Goal: Check status: Check status

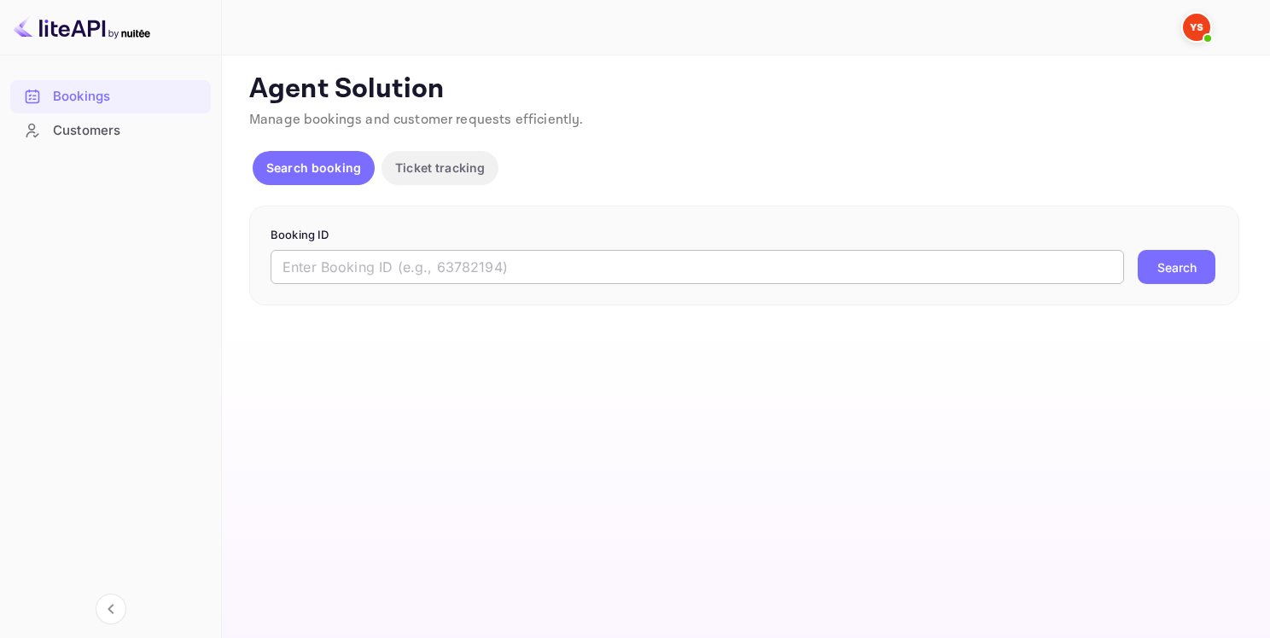
click at [468, 258] on input "text" at bounding box center [698, 267] width 854 height 34
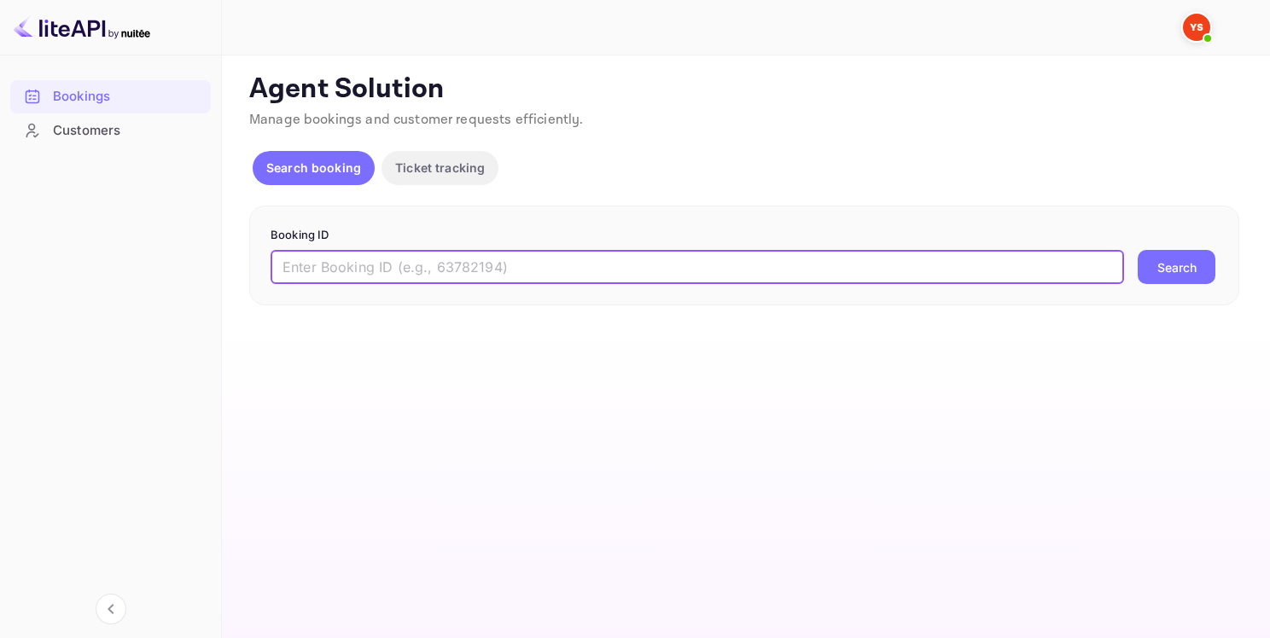
paste input "8706692"
type input "8706692"
click at [1163, 270] on button "Search" at bounding box center [1177, 267] width 78 height 34
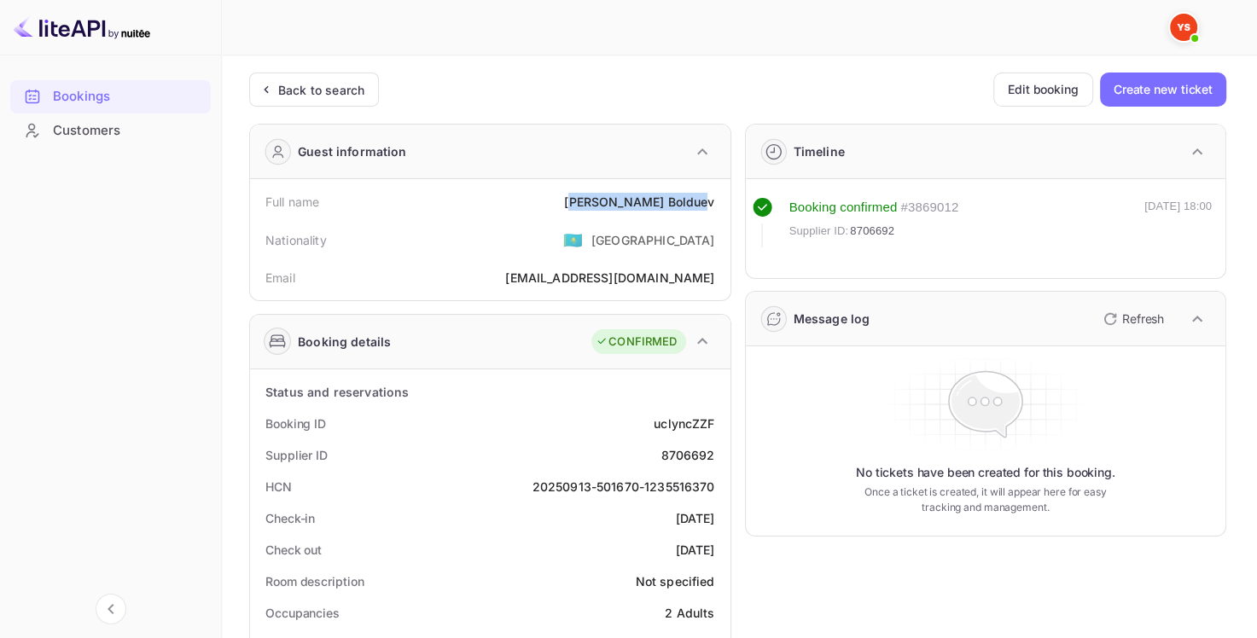
drag, startPoint x: 645, startPoint y: 202, endPoint x: 719, endPoint y: 204, distance: 73.4
click at [711, 205] on div "[PERSON_NAME]" at bounding box center [639, 202] width 150 height 18
click at [720, 204] on div "Full name [PERSON_NAME]" at bounding box center [490, 202] width 467 height 32
click at [720, 201] on div "Full name [PERSON_NAME]" at bounding box center [490, 202] width 467 height 32
drag, startPoint x: 630, startPoint y: 201, endPoint x: 722, endPoint y: 203, distance: 92.2
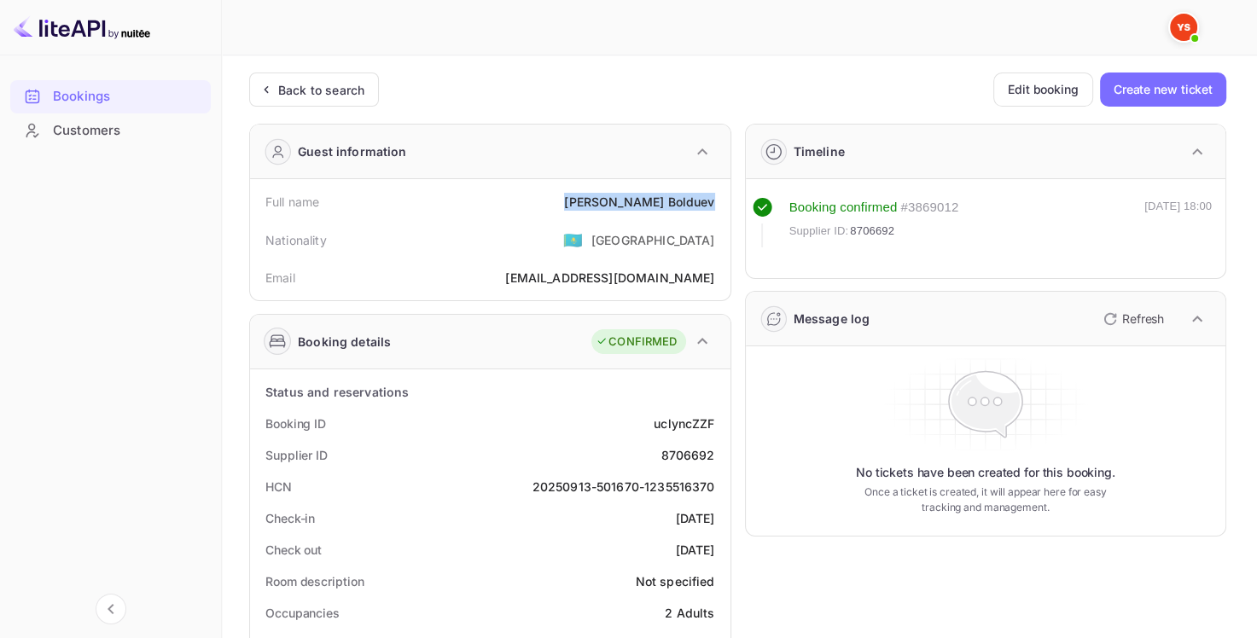
click at [723, 204] on div "Full name [PERSON_NAME]" at bounding box center [490, 202] width 467 height 32
click at [673, 466] on div "Supplier ID 8706692" at bounding box center [490, 456] width 467 height 32
copy div "8706692"
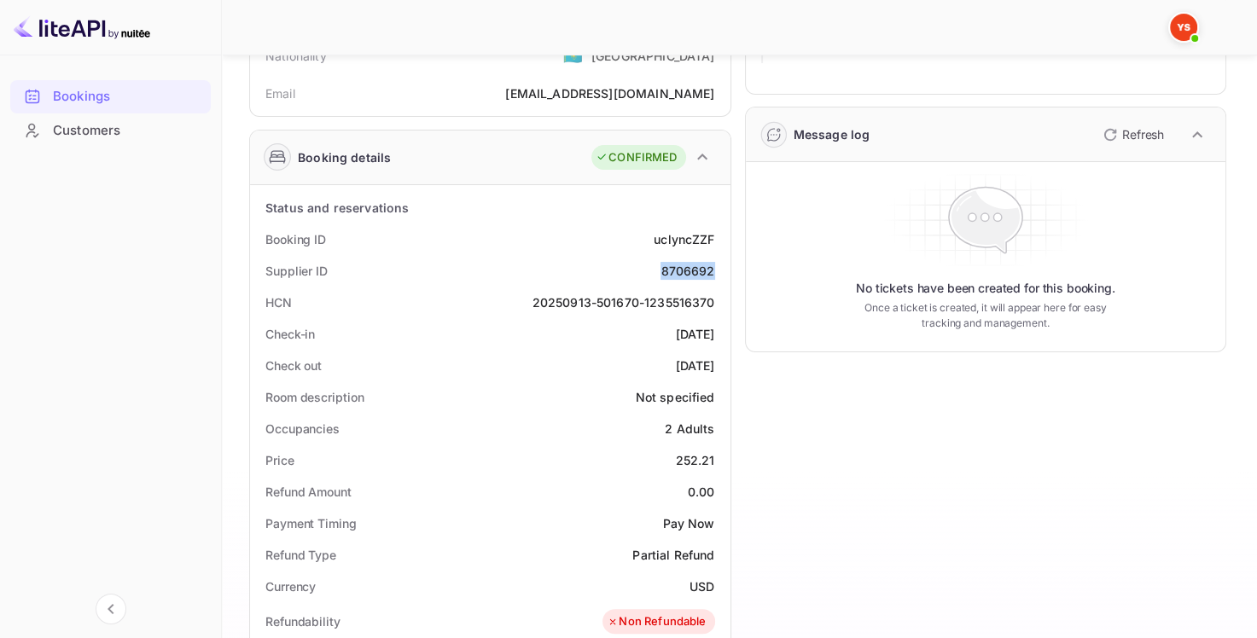
scroll to position [256, 0]
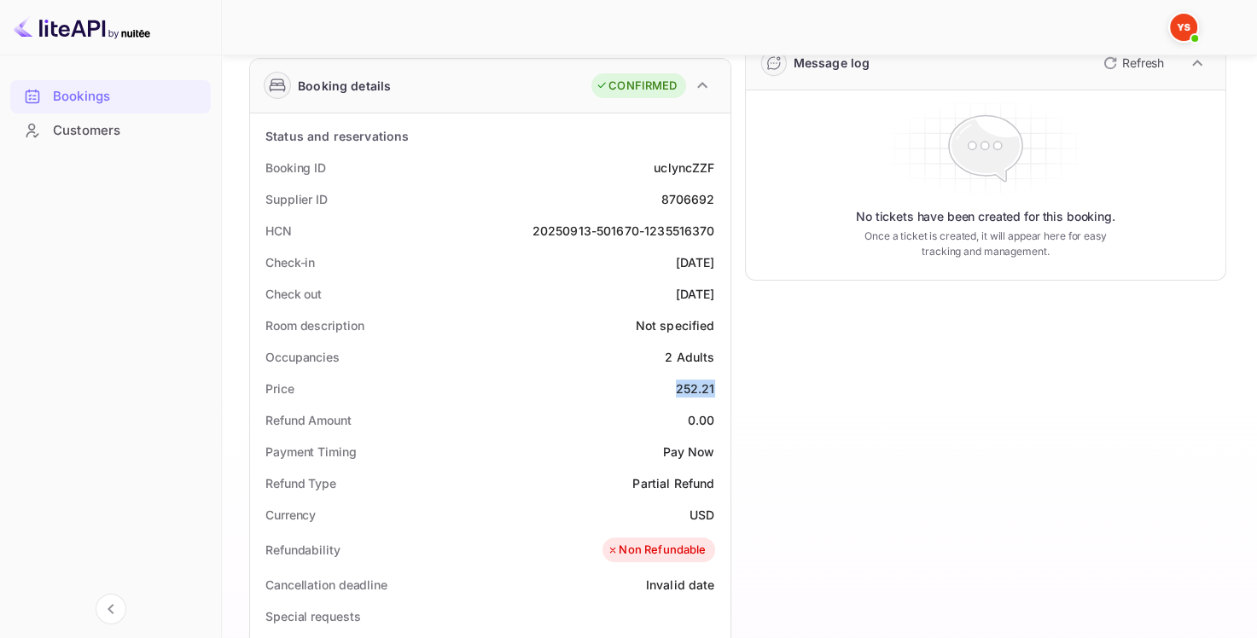
drag, startPoint x: 671, startPoint y: 388, endPoint x: 714, endPoint y: 386, distance: 43.6
click at [714, 386] on div "Price 252.21" at bounding box center [490, 389] width 467 height 32
copy div "252.21"
